Goal: Contribute content: Contribute content

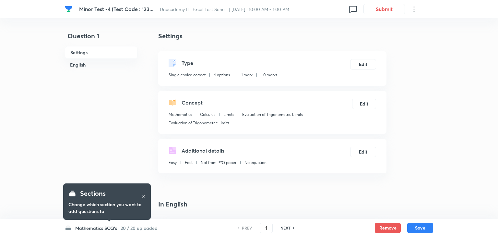
checkbox input "true"
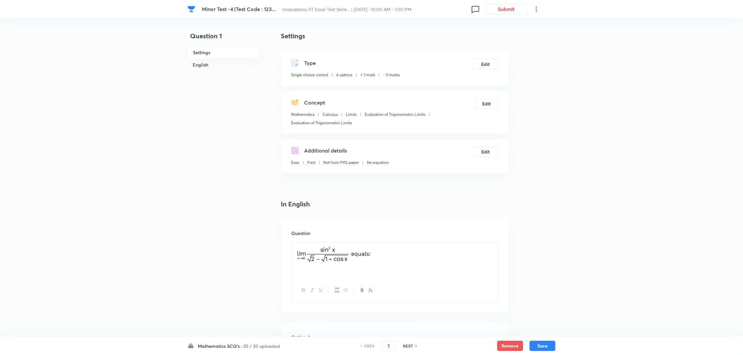
click at [230, 236] on h6 "Mathematics SCQ's ·" at bounding box center [220, 345] width 44 height 7
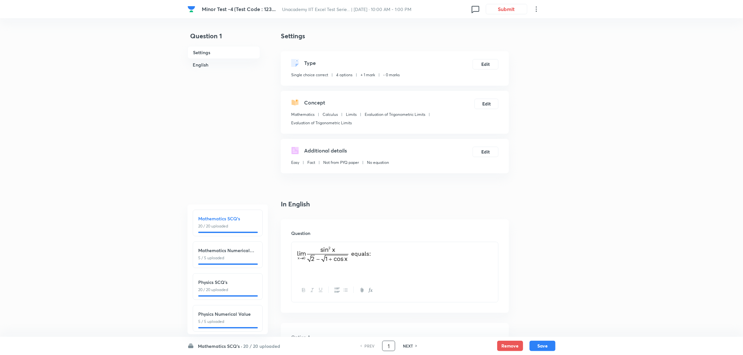
drag, startPoint x: 392, startPoint y: 345, endPoint x: 344, endPoint y: 346, distance: 48.6
click at [344, 236] on div "Mathematics SCQ's · 20 / 20 uploaded Mathematics SCQ's 20 / 20 uploaded Mathema…" at bounding box center [372, 345] width 368 height 18
type input "62"
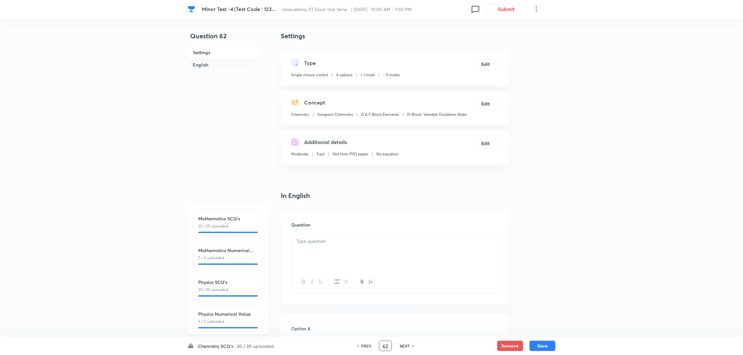
checkbox input "false"
checkbox input "true"
click at [222, 236] on h6 "Chemistry SCQ's ·" at bounding box center [217, 345] width 38 height 7
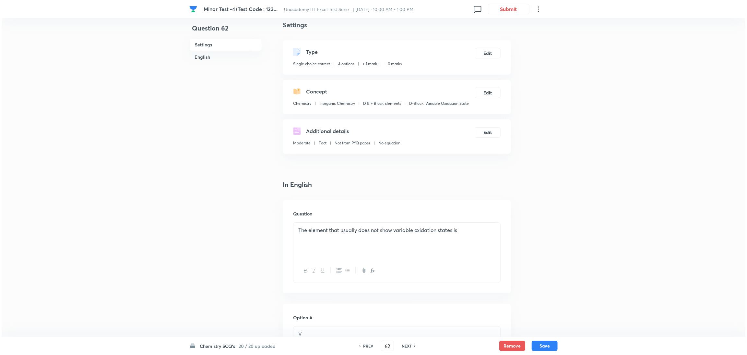
scroll to position [10, 0]
click at [398, 236] on div "NEXT" at bounding box center [405, 346] width 17 height 6
type input "63"
checkbox input "false"
checkbox input "true"
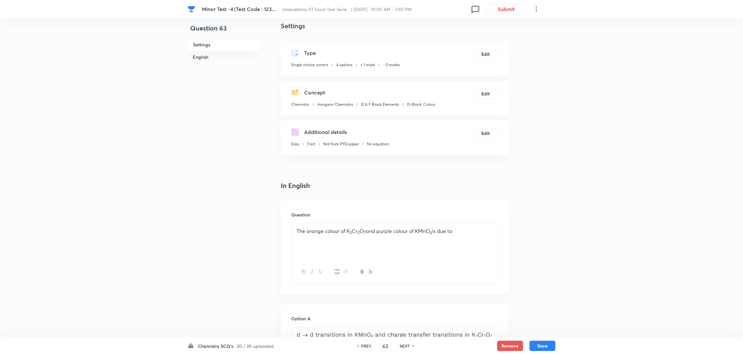
click at [398, 236] on div "NEXT" at bounding box center [405, 346] width 17 height 6
type input "64"
checkbox input "false"
checkbox input "true"
click at [398, 236] on div "NEXT" at bounding box center [405, 346] width 17 height 6
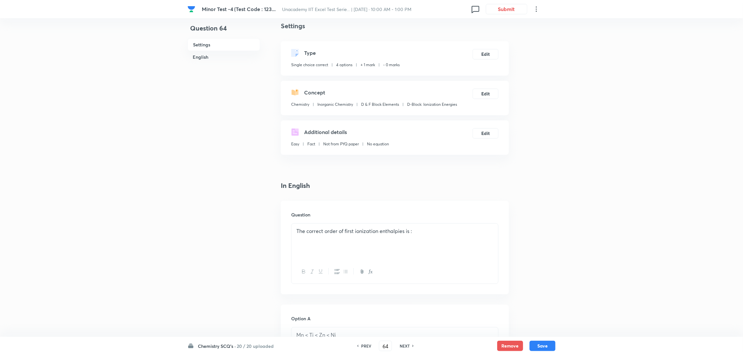
type input "65"
checkbox input "false"
checkbox input "true"
click at [398, 236] on div "NEXT" at bounding box center [405, 346] width 17 height 6
type input "66"
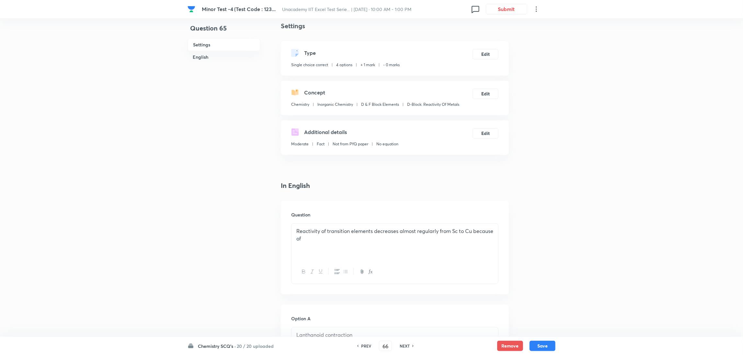
checkbox input "false"
checkbox input "true"
click at [398, 236] on div "NEXT" at bounding box center [405, 346] width 17 height 6
type input "67"
checkbox input "true"
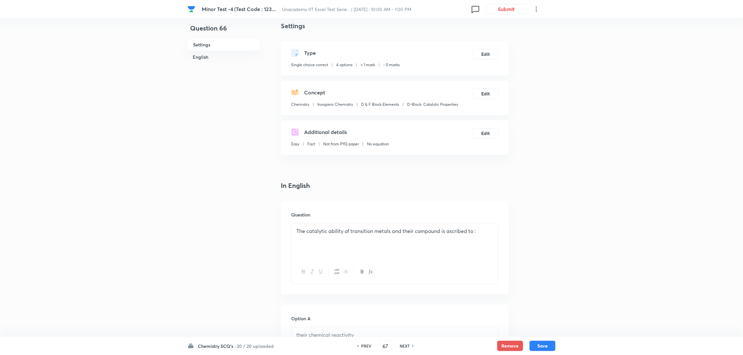
checkbox input "false"
click at [398, 236] on div "NEXT" at bounding box center [405, 346] width 17 height 6
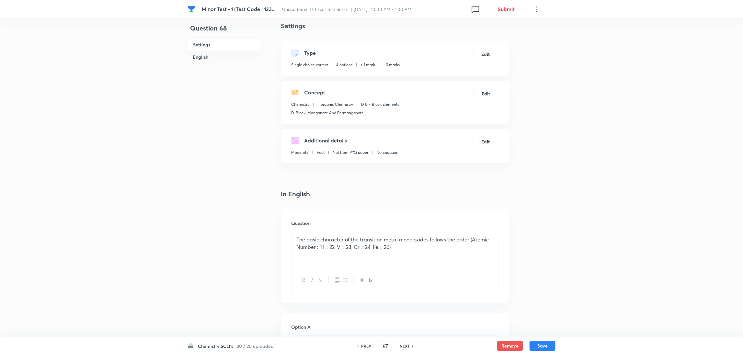
type input "68"
checkbox input "false"
checkbox input "true"
click at [398, 236] on div "NEXT" at bounding box center [405, 346] width 17 height 6
type input "69"
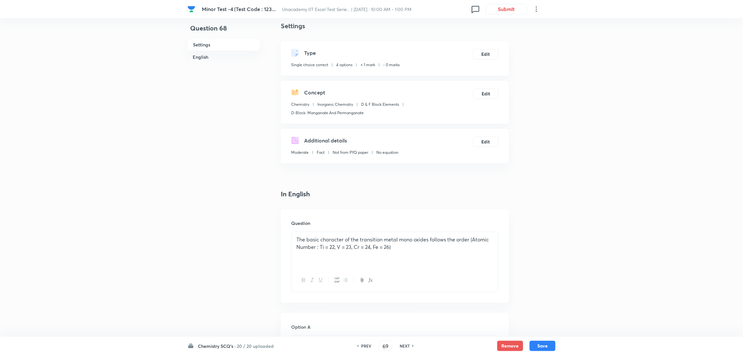
checkbox input "false"
checkbox input "true"
click at [398, 236] on div "NEXT" at bounding box center [405, 346] width 17 height 6
type input "70"
checkbox input "true"
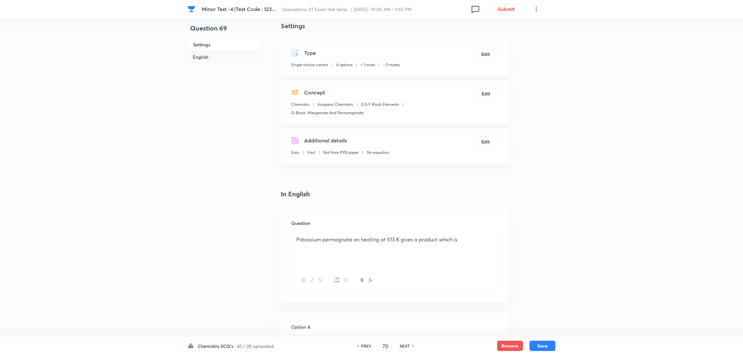
checkbox input "false"
click at [398, 236] on div "NEXT" at bounding box center [405, 346] width 17 height 6
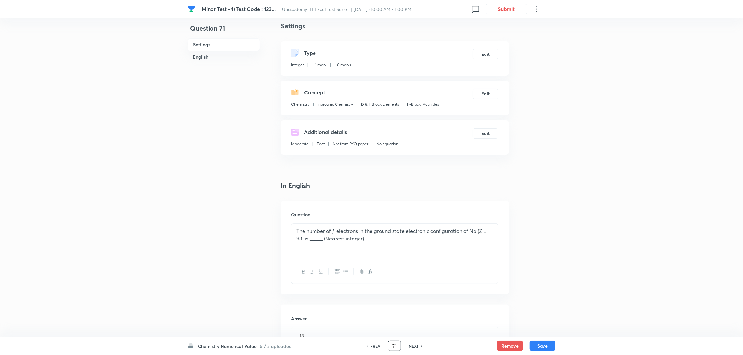
click at [398, 236] on input "71" at bounding box center [395, 345] width 12 height 11
click at [412, 236] on h6 "NEXT" at bounding box center [414, 346] width 10 height 6
type input "72"
type input "49"
click at [412, 236] on h6 "NEXT" at bounding box center [414, 346] width 10 height 6
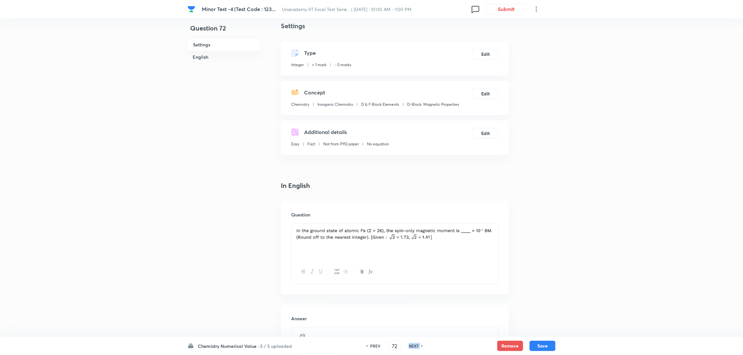
type input "73"
type input "0"
click at [412, 236] on h6 "NEXT" at bounding box center [414, 346] width 10 height 6
type input "74"
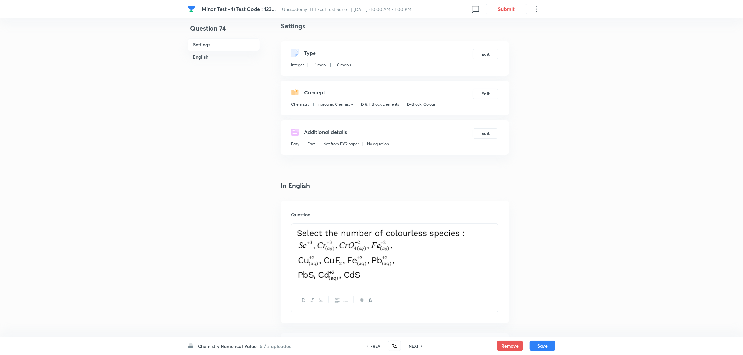
type input "3"
click at [412, 236] on h6 "NEXT" at bounding box center [414, 346] width 10 height 6
type input "75"
type input "12"
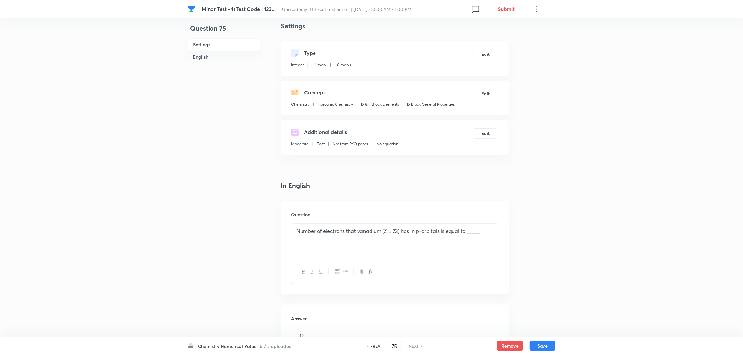
click at [412, 236] on h6 "NEXT" at bounding box center [414, 346] width 10 height 6
drag, startPoint x: 398, startPoint y: 346, endPoint x: 365, endPoint y: 346, distance: 33.4
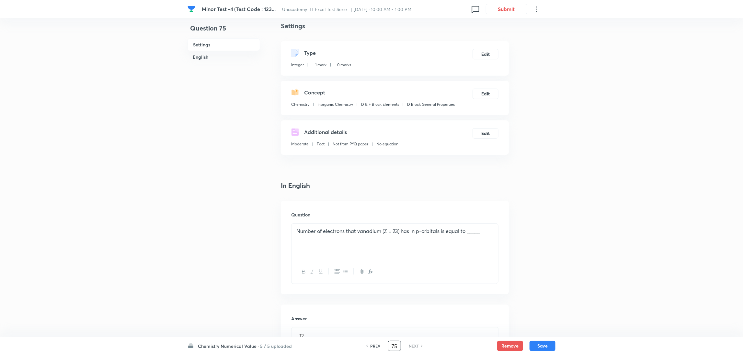
click at [365, 236] on div "PREV 75 ​ NEXT" at bounding box center [395, 345] width 84 height 10
type input "1"
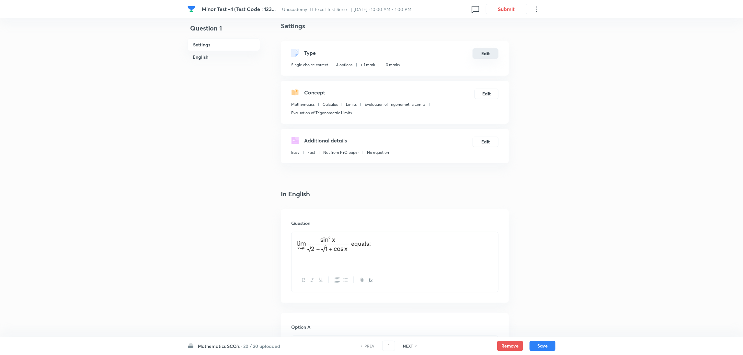
click at [485, 54] on button "Edit" at bounding box center [486, 53] width 26 height 10
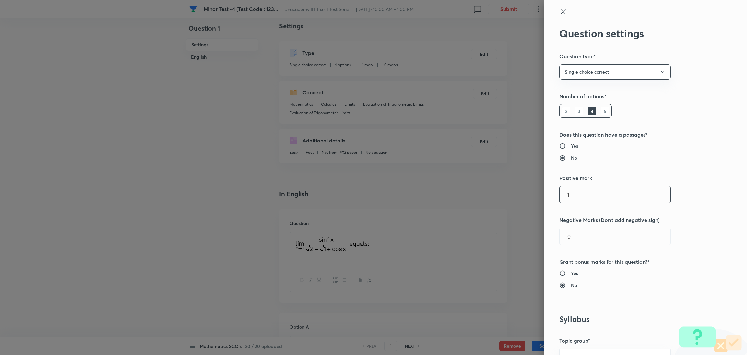
drag, startPoint x: 570, startPoint y: 197, endPoint x: 528, endPoint y: 196, distance: 42.5
click at [497, 196] on div "Question settings Question type* Single choice correct Number of options* 2 3 4…" at bounding box center [373, 177] width 747 height 355
type input "0"
type input "1"
drag, startPoint x: 573, startPoint y: 197, endPoint x: 500, endPoint y: 209, distance: 73.5
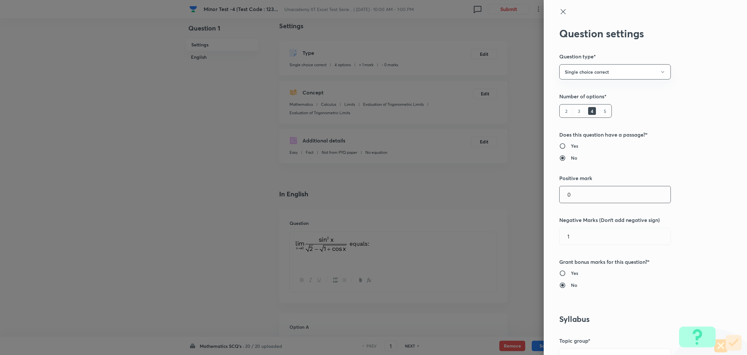
click at [497, 209] on div "Question settings Question type* Single choice correct Number of options* 2 3 4…" at bounding box center [373, 177] width 747 height 355
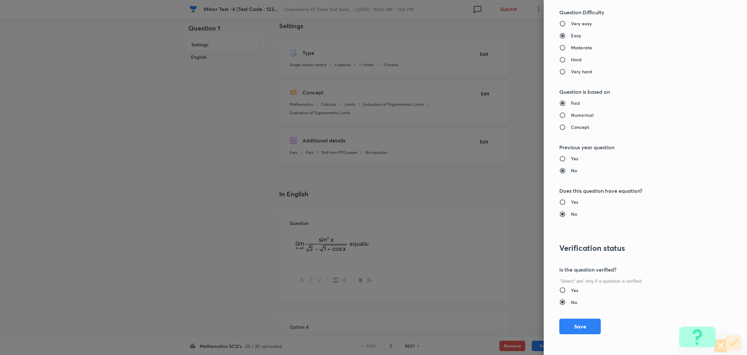
scroll to position [573, 0]
type input "4"
click at [497, 236] on button "Save" at bounding box center [579, 326] width 41 height 16
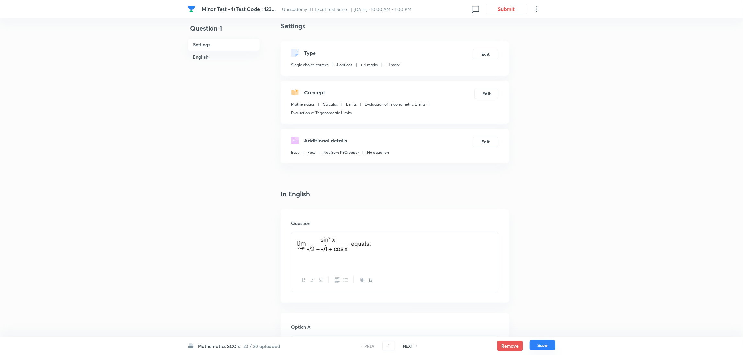
click at [497, 236] on button "Save" at bounding box center [543, 345] width 26 height 10
type input "2"
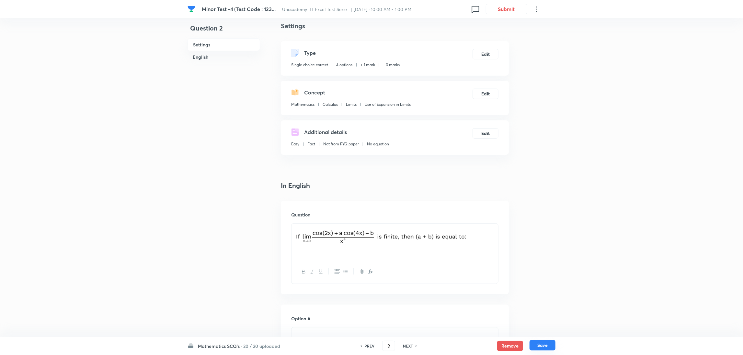
checkbox input "true"
click at [494, 55] on button "Edit" at bounding box center [486, 53] width 26 height 10
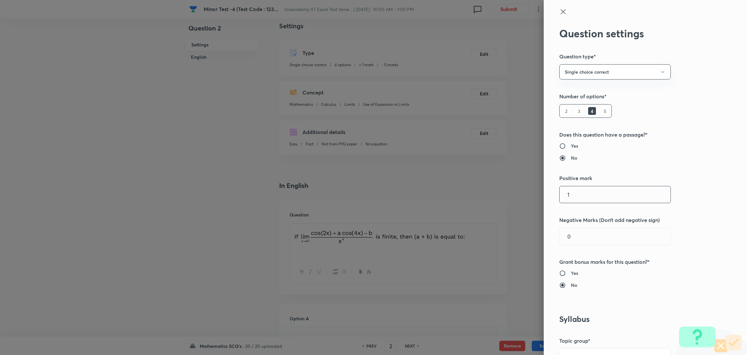
drag, startPoint x: 565, startPoint y: 194, endPoint x: 552, endPoint y: 193, distance: 12.7
click at [497, 193] on input "1" at bounding box center [614, 194] width 111 height 17
type input "4"
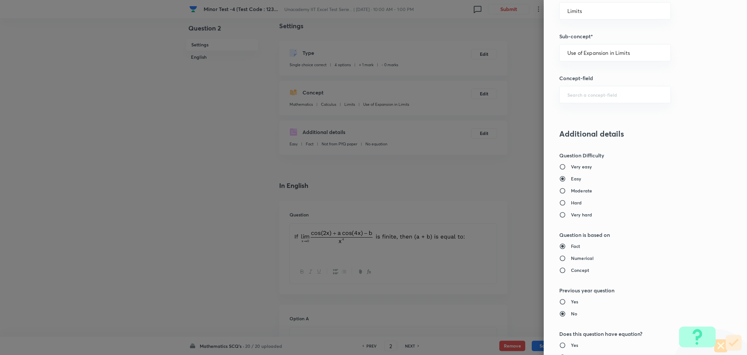
scroll to position [573, 0]
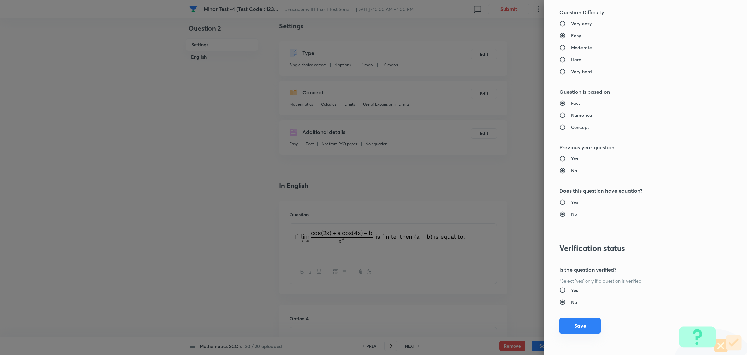
type input "1"
click at [497, 236] on button "Save" at bounding box center [579, 326] width 41 height 16
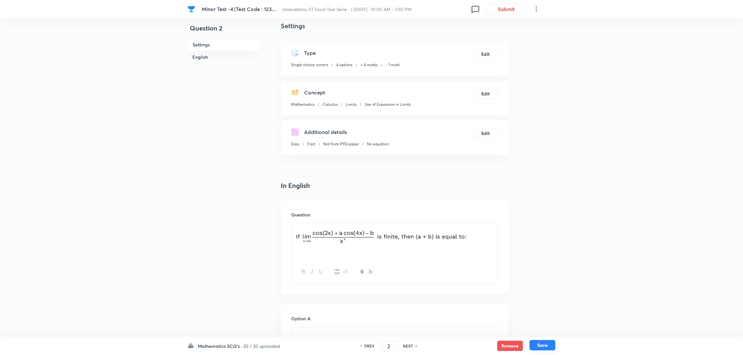
click at [497, 236] on button "Save" at bounding box center [543, 345] width 26 height 10
type input "3"
checkbox input "false"
checkbox input "true"
click at [483, 54] on button "Edit" at bounding box center [486, 53] width 26 height 10
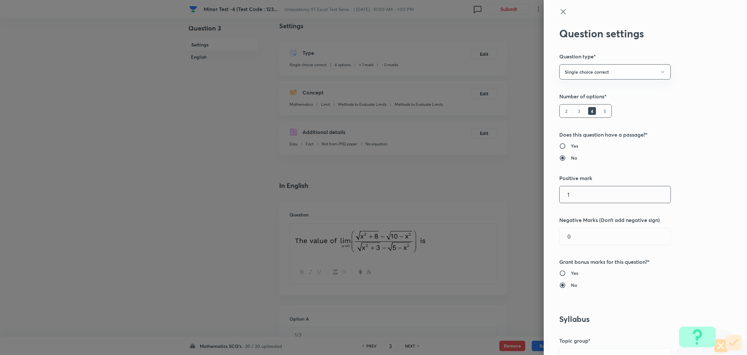
drag, startPoint x: 582, startPoint y: 196, endPoint x: 475, endPoint y: 193, distance: 107.7
click at [475, 193] on div "Question settings Question type* Single choice correct Number of options* 2 3 4…" at bounding box center [373, 177] width 747 height 355
type input "4"
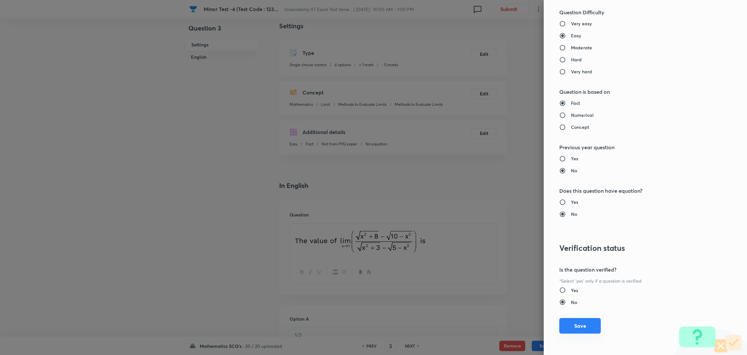
type input "1"
click at [497, 236] on button "Save" at bounding box center [579, 326] width 41 height 16
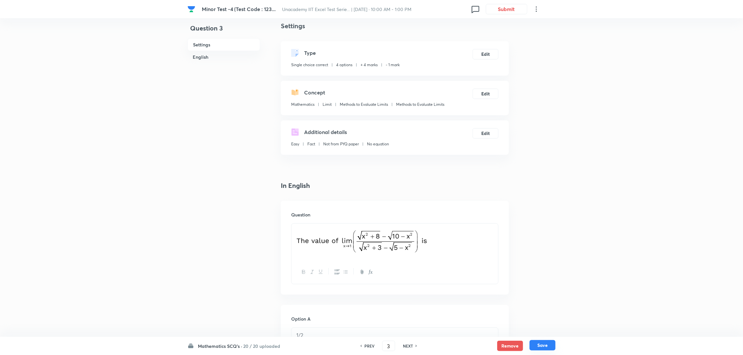
click at [497, 236] on button "Save" at bounding box center [543, 345] width 26 height 10
type input "4"
checkbox input "false"
checkbox input "true"
click at [486, 54] on button "Edit" at bounding box center [486, 53] width 26 height 10
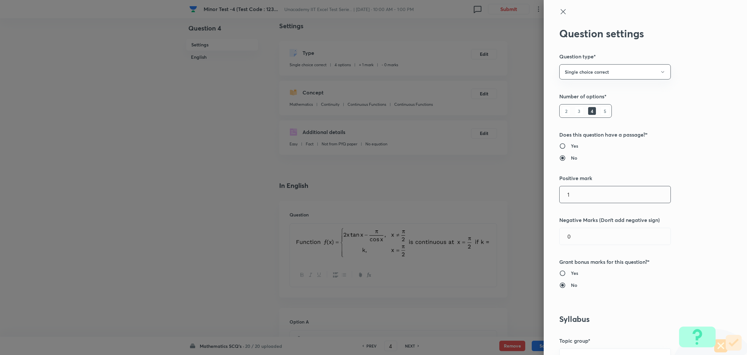
click at [497, 197] on input "1" at bounding box center [614, 194] width 111 height 17
type input "4"
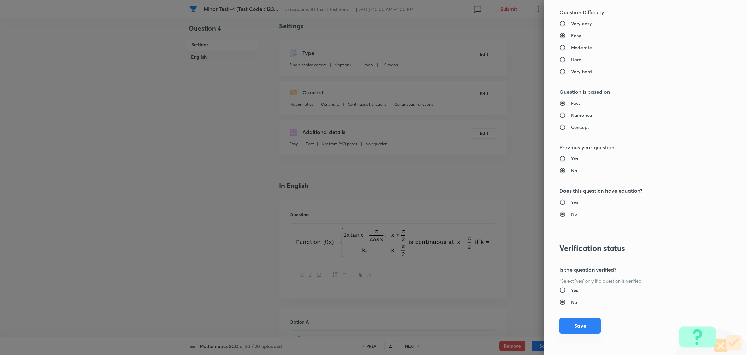
type input "1"
click at [497, 236] on button "Save" at bounding box center [579, 326] width 41 height 16
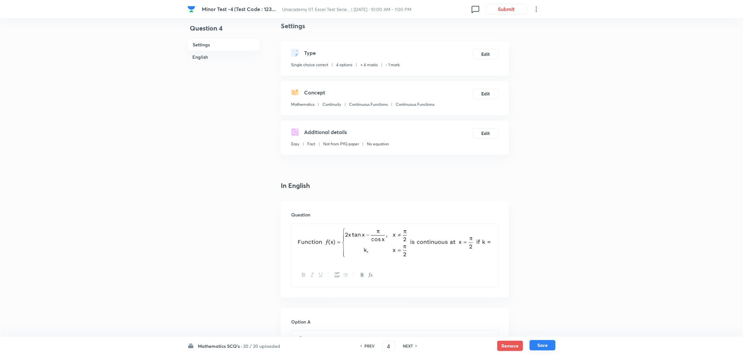
click at [497, 236] on button "Save" at bounding box center [543, 345] width 26 height 10
type input "5"
checkbox input "false"
checkbox input "true"
click at [485, 50] on button "Edit" at bounding box center [486, 53] width 26 height 10
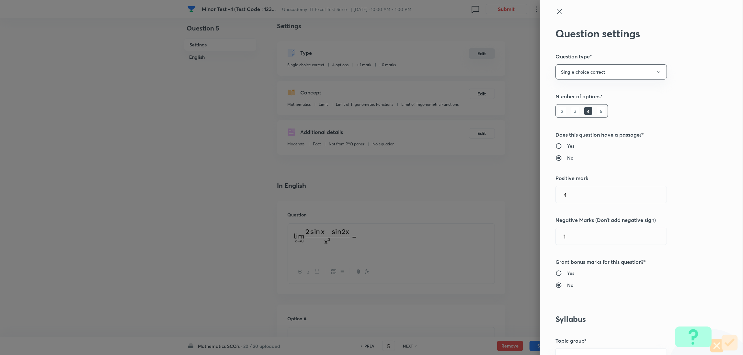
radio input "false"
radio input "true"
type input "1"
type input "0"
type input "Limit"
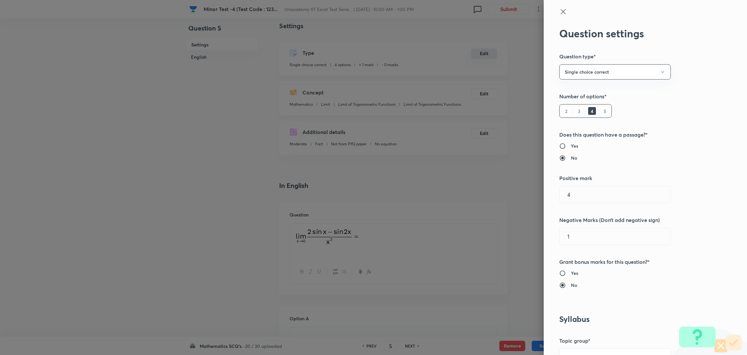
type input "Limit of Trigonometric Functions"
click at [497, 192] on input "1" at bounding box center [614, 194] width 111 height 17
type input "4"
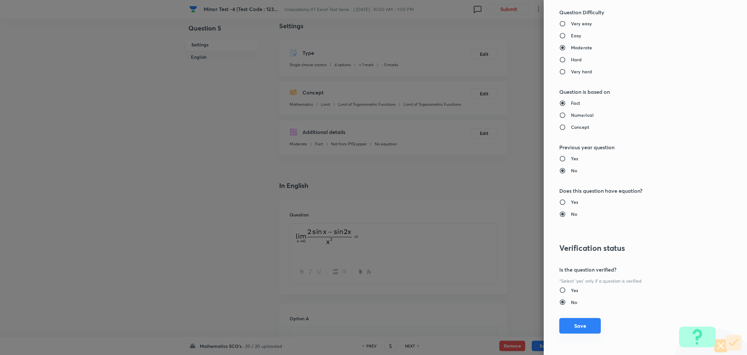
type input "1"
click at [497, 236] on button "Save" at bounding box center [579, 326] width 41 height 16
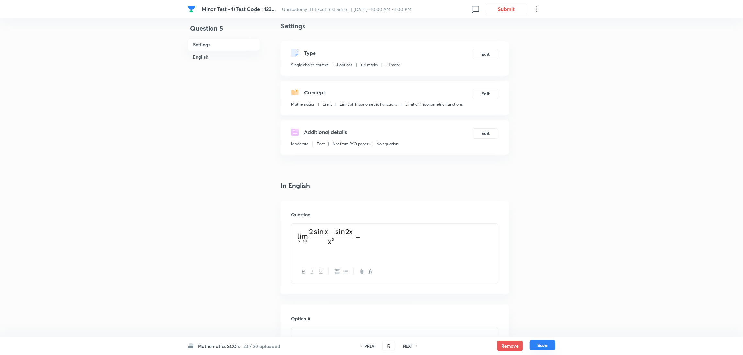
click at [497, 236] on button "Save" at bounding box center [543, 345] width 26 height 10
type input "6"
checkbox input "true"
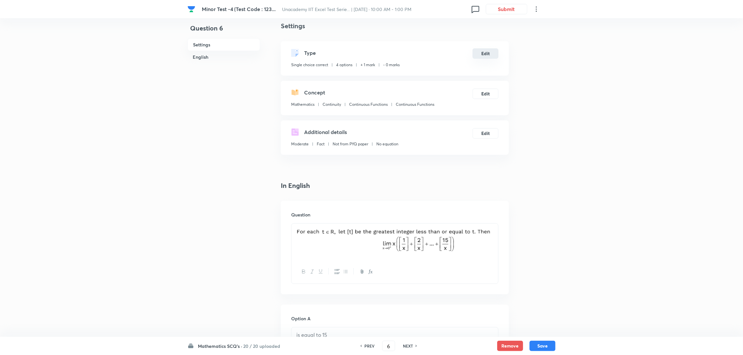
click at [487, 53] on button "Edit" at bounding box center [486, 53] width 26 height 10
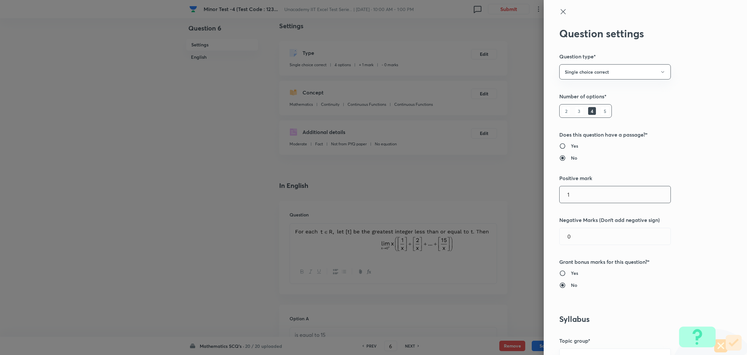
click at [497, 190] on input "1" at bounding box center [614, 194] width 111 height 17
type input "4"
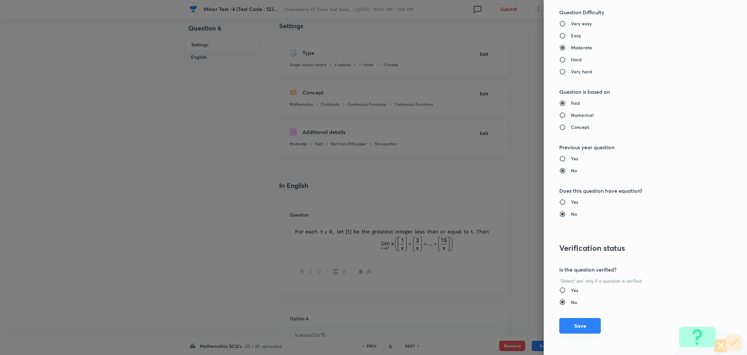
type input "1"
click at [497, 236] on button "Save" at bounding box center [579, 326] width 41 height 16
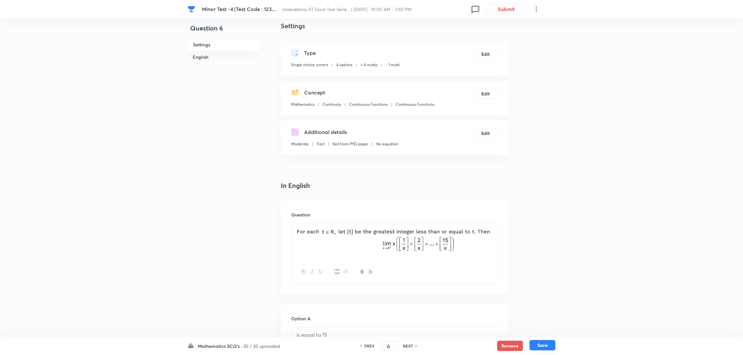
click at [497, 236] on button "Save" at bounding box center [543, 345] width 26 height 10
type input "7"
checkbox input "false"
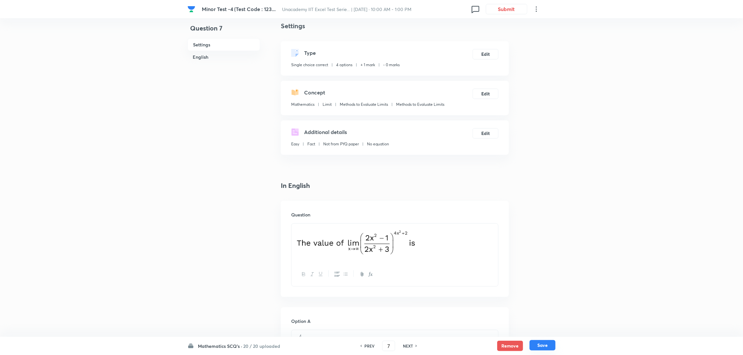
checkbox input "true"
click at [367, 236] on h6 "PREV" at bounding box center [370, 346] width 10 height 6
type input "6"
checkbox input "false"
checkbox input "true"
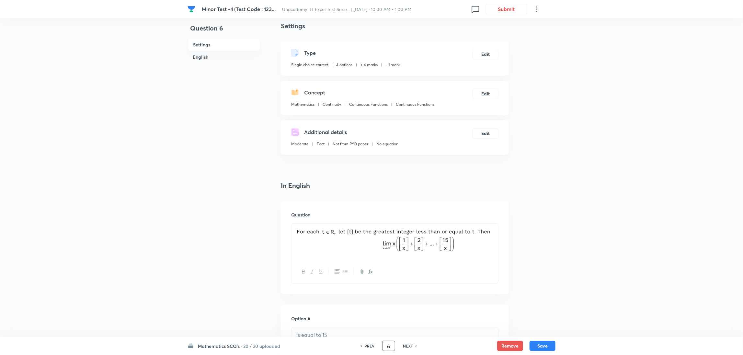
drag, startPoint x: 390, startPoint y: 348, endPoint x: 383, endPoint y: 349, distance: 6.9
click at [383, 236] on input "6" at bounding box center [389, 345] width 12 height 11
type input "22"
type input "1"
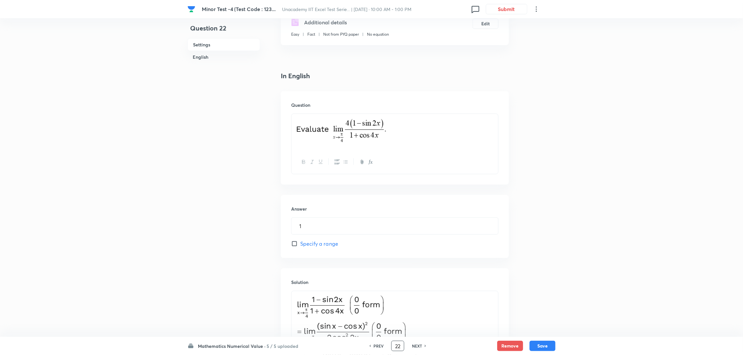
scroll to position [120, 0]
drag, startPoint x: 399, startPoint y: 346, endPoint x: 374, endPoint y: 347, distance: 25.6
click at [374, 236] on div "PREV 22 ​ NEXT" at bounding box center [398, 345] width 84 height 10
type input "57"
